Goal: Information Seeking & Learning: Find specific fact

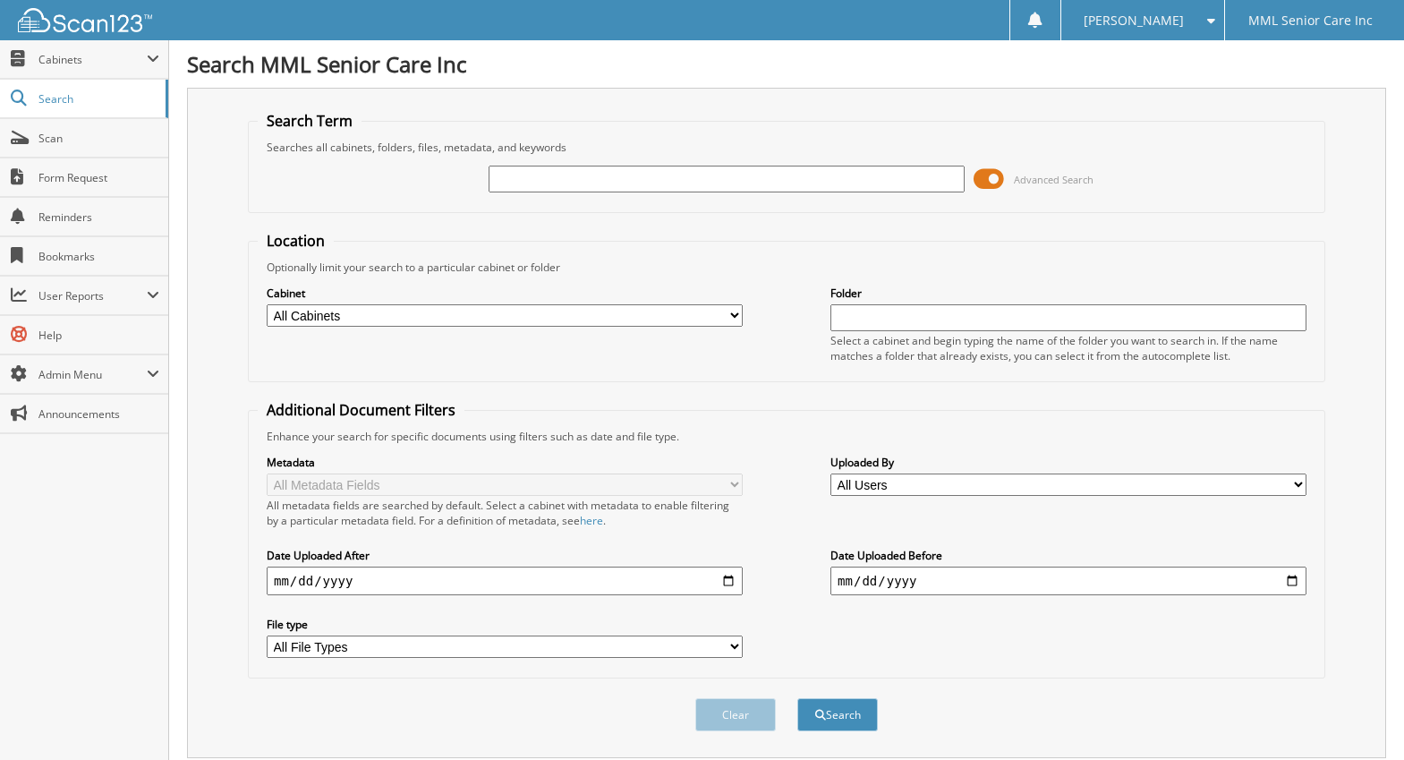
click at [590, 183] on input "text" at bounding box center [727, 179] width 476 height 27
type input "[PERSON_NAME]"
click at [856, 701] on button "Search" at bounding box center [837, 714] width 81 height 33
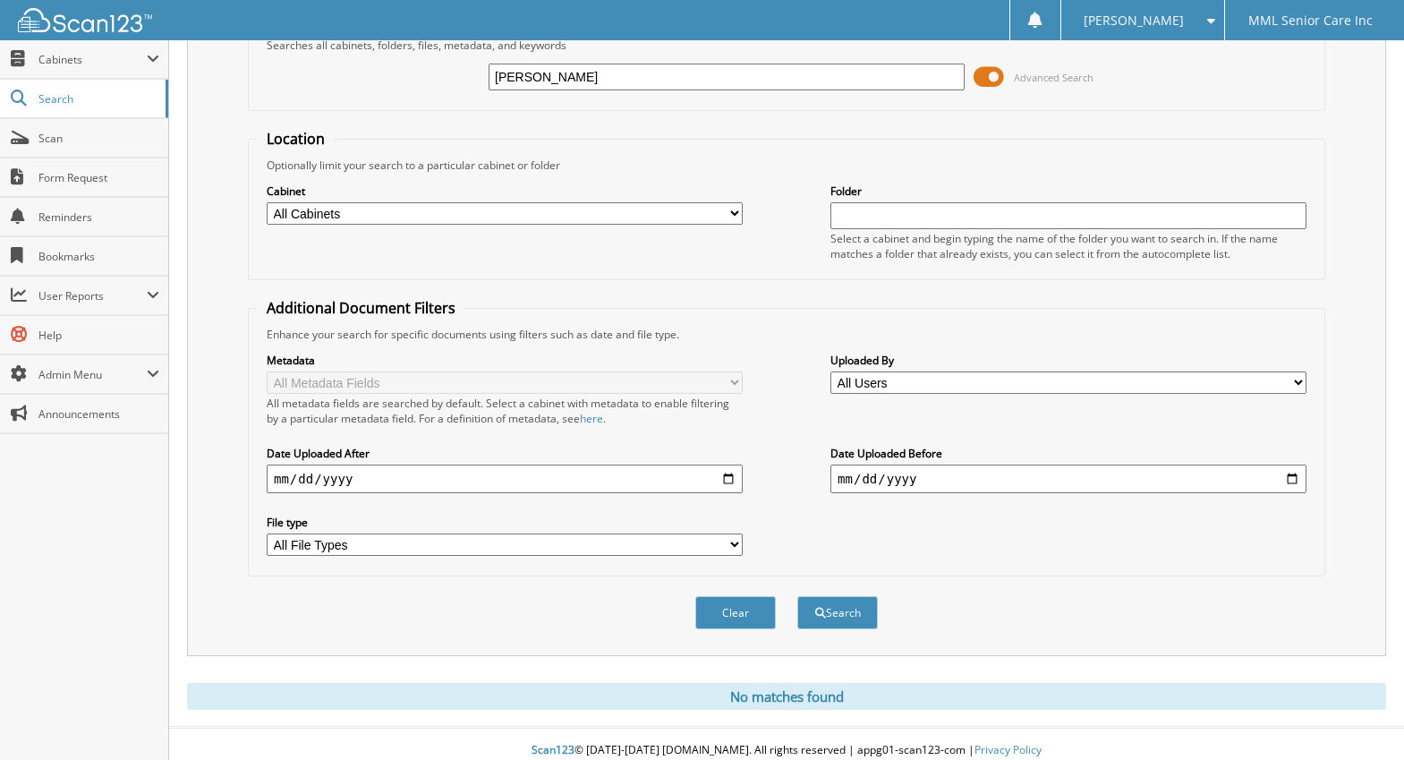
click at [92, 21] on img at bounding box center [85, 20] width 134 height 24
